Goal: Information Seeking & Learning: Learn about a topic

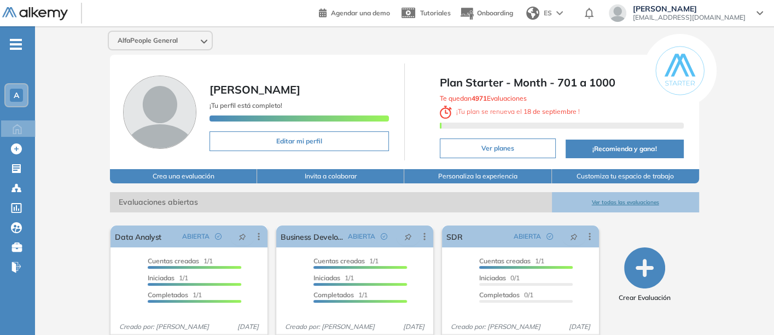
click at [613, 196] on button "Ver todas las evaluaciones" at bounding box center [625, 202] width 147 height 20
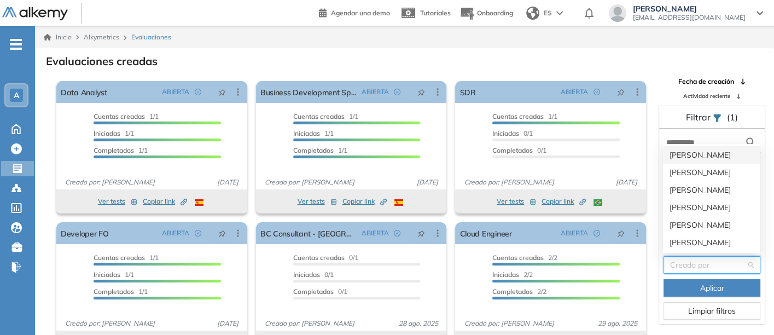
click at [694, 264] on input "search" at bounding box center [708, 265] width 76 height 16
click at [684, 169] on div "[PERSON_NAME]" at bounding box center [712, 172] width 84 height 12
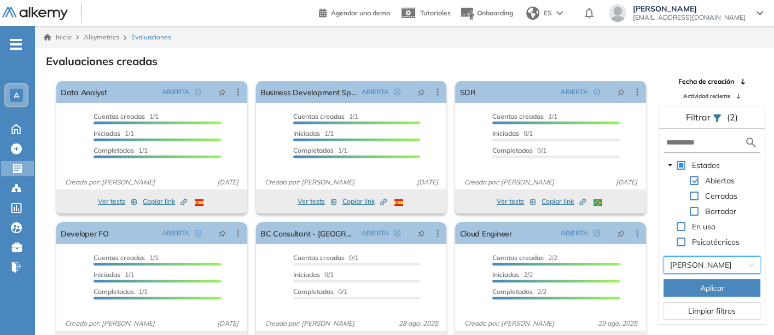
click at [699, 286] on button "Aplicar" at bounding box center [712, 288] width 97 height 18
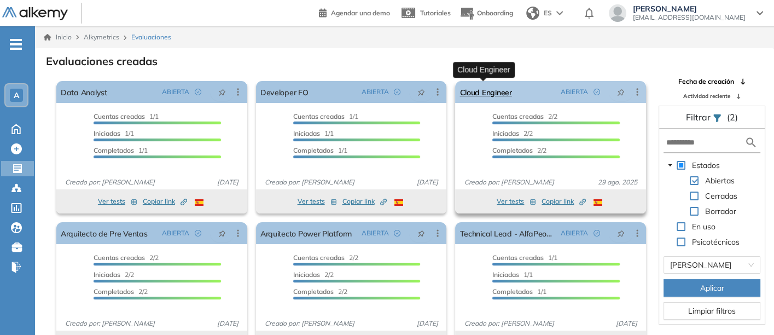
click at [483, 87] on link "Cloud Engineer" at bounding box center [486, 92] width 52 height 22
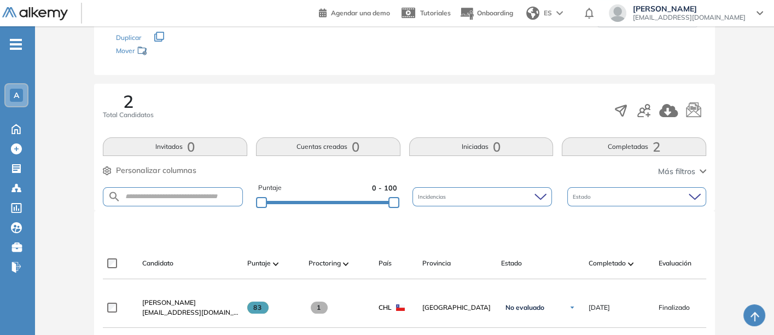
scroll to position [182, 0]
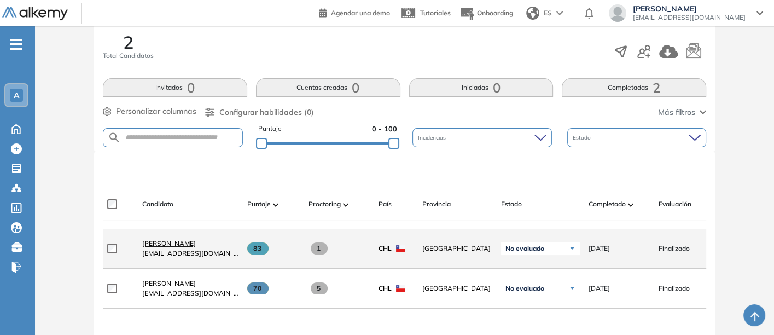
click at [161, 245] on span "[PERSON_NAME]" at bounding box center [169, 243] width 54 height 8
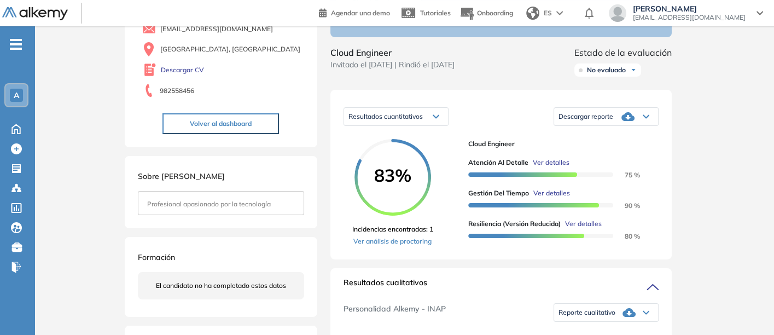
scroll to position [121, 0]
